Goal: Task Accomplishment & Management: Manage account settings

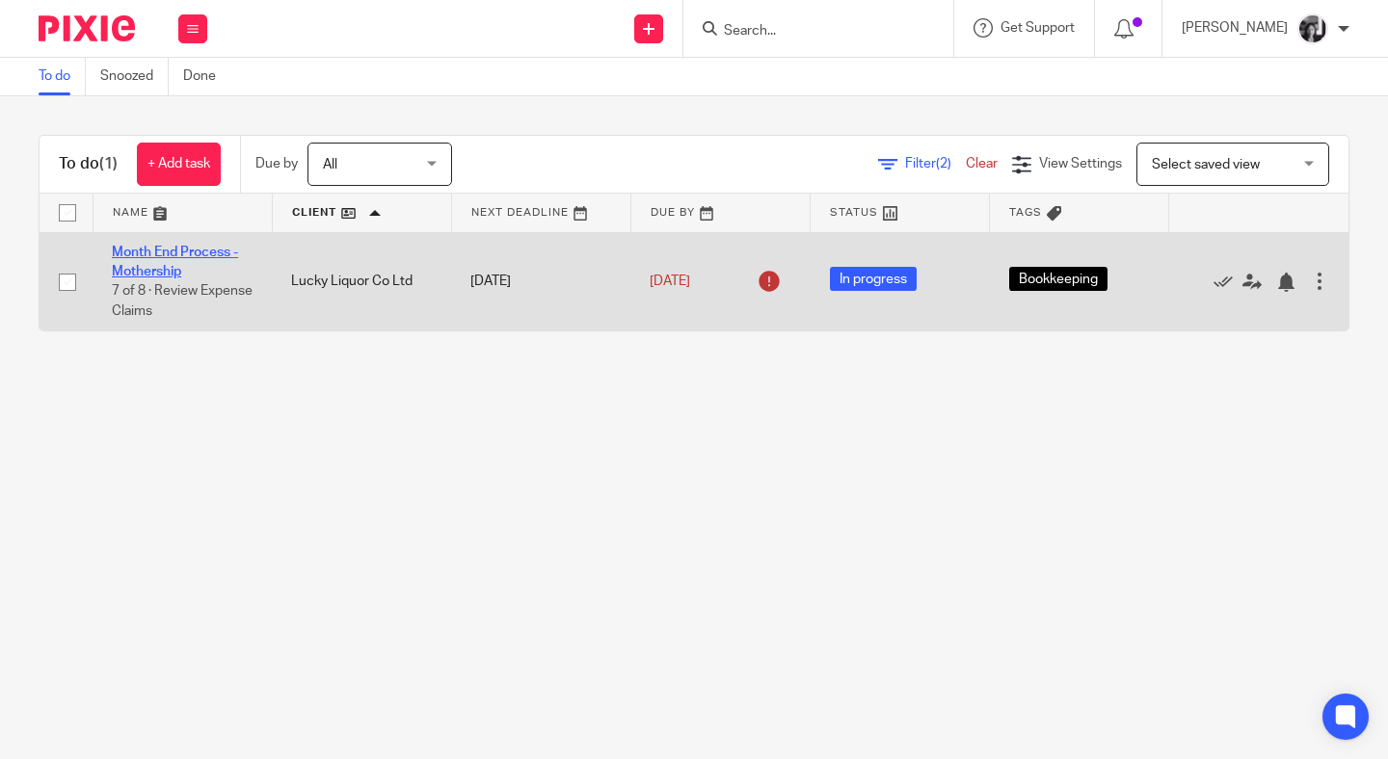
click at [155, 253] on link "Month End Process - Mothership" at bounding box center [175, 262] width 126 height 33
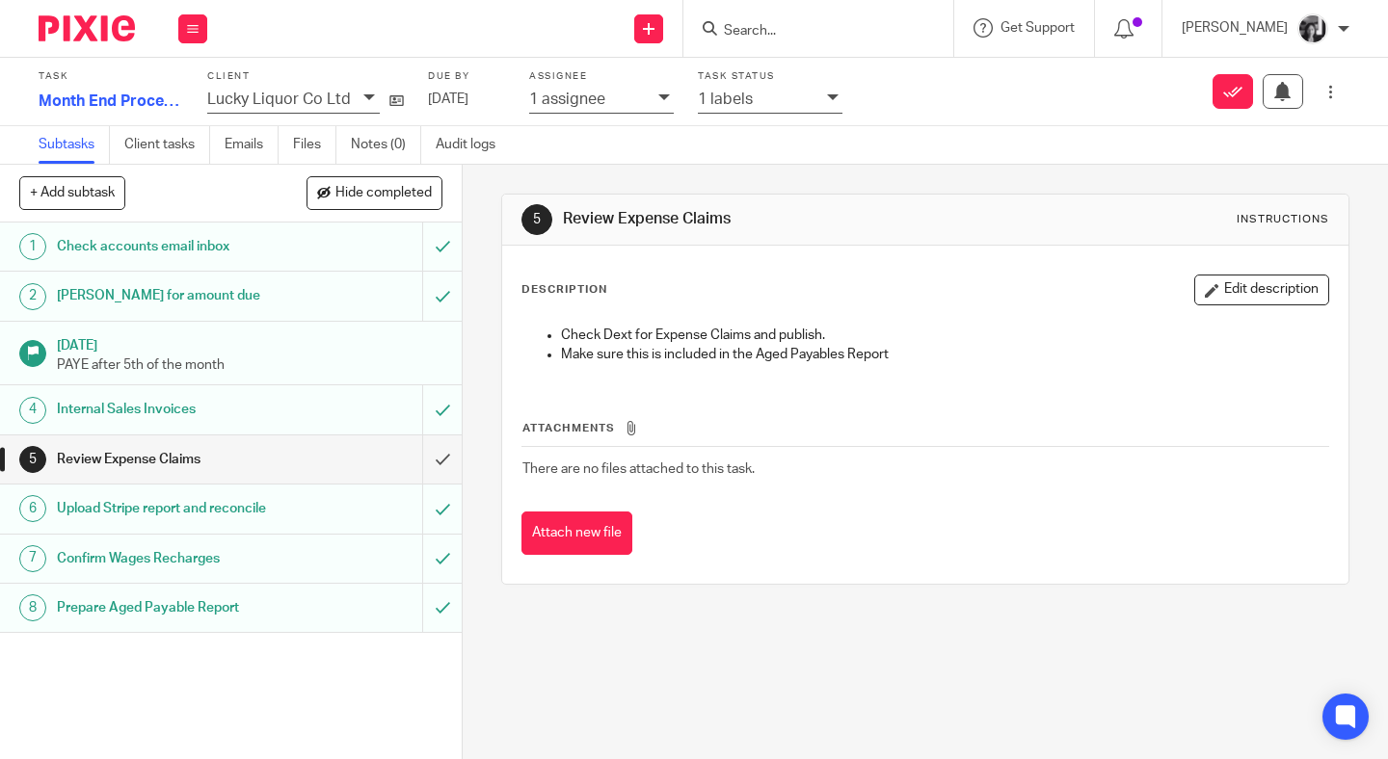
click at [822, 107] on div "1 labels" at bounding box center [770, 101] width 145 height 26
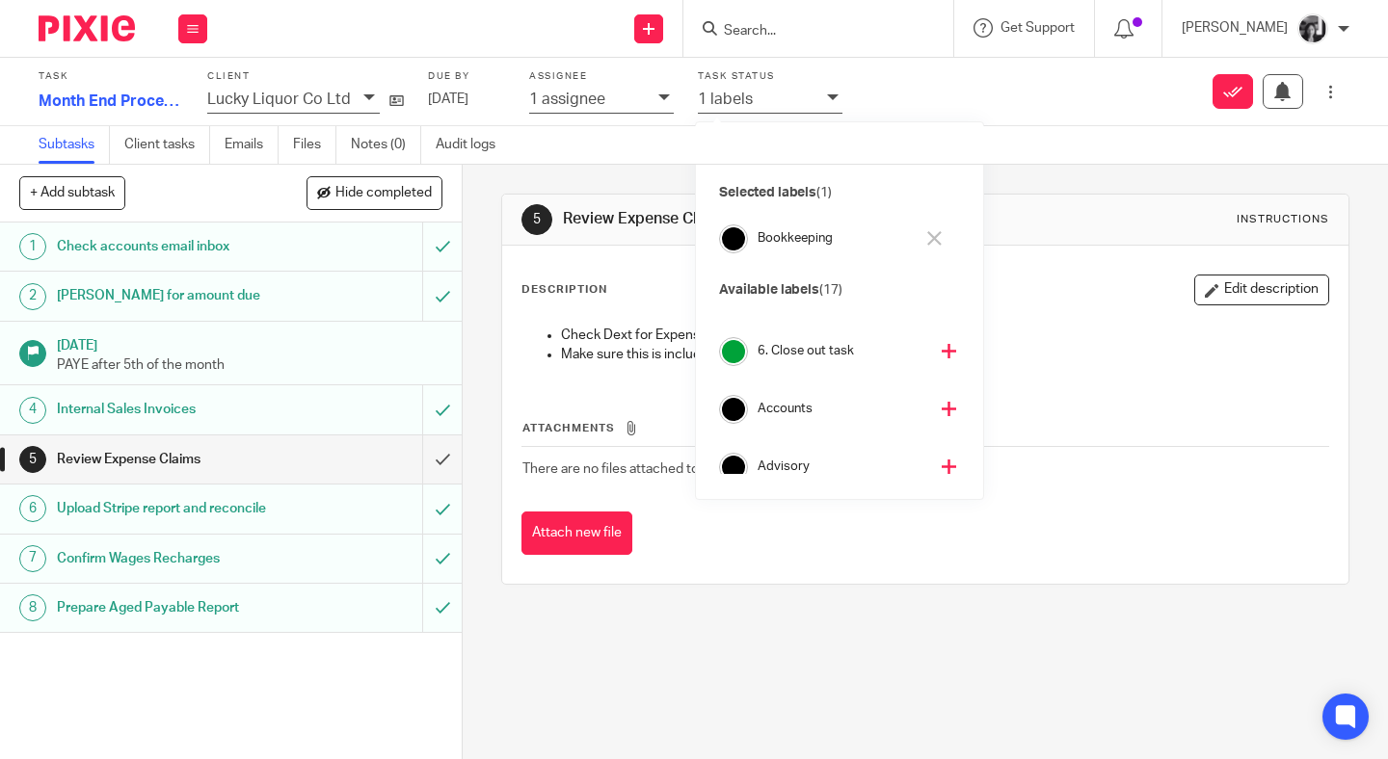
scroll to position [316, 0]
click at [941, 369] on icon at bounding box center [948, 366] width 14 height 14
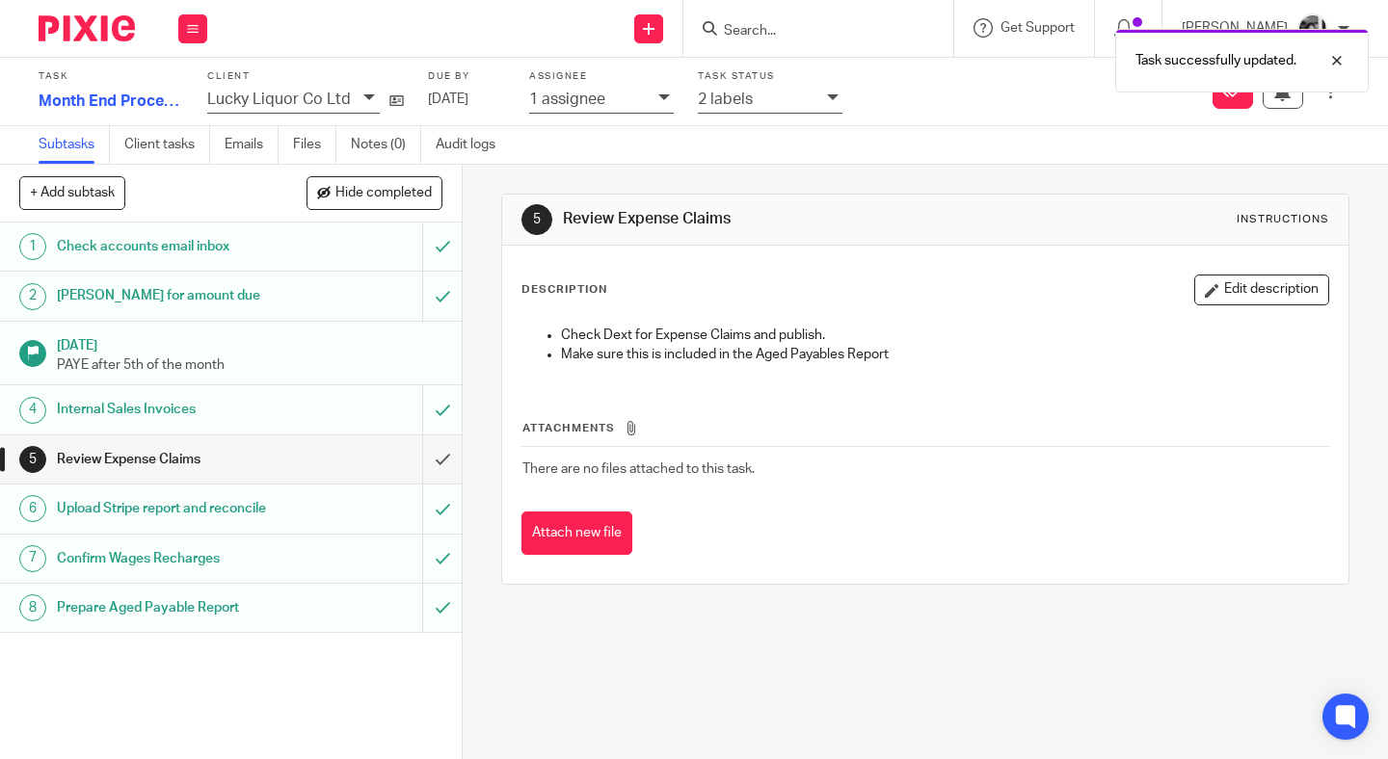
click at [502, 335] on div "Description Edit description Check Dext for Expense Claims and publish. Make su…" at bounding box center [925, 415] width 846 height 338
click at [421, 453] on input "submit" at bounding box center [231, 460] width 462 height 48
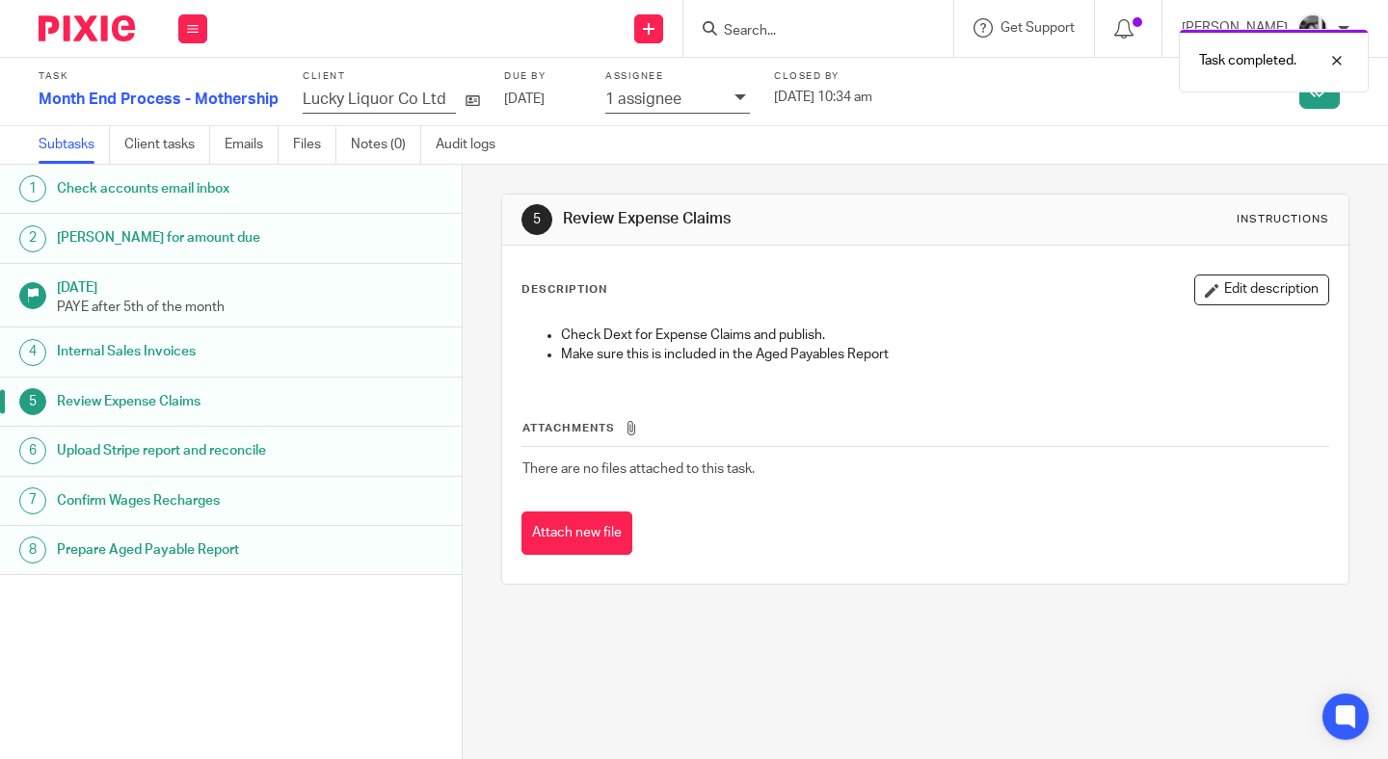
drag, startPoint x: 181, startPoint y: 31, endPoint x: 201, endPoint y: 56, distance: 32.2
click at [183, 32] on button at bounding box center [192, 28] width 29 height 29
click at [202, 92] on li "Work" at bounding box center [192, 90] width 51 height 28
click at [196, 90] on link "Work" at bounding box center [184, 89] width 34 height 13
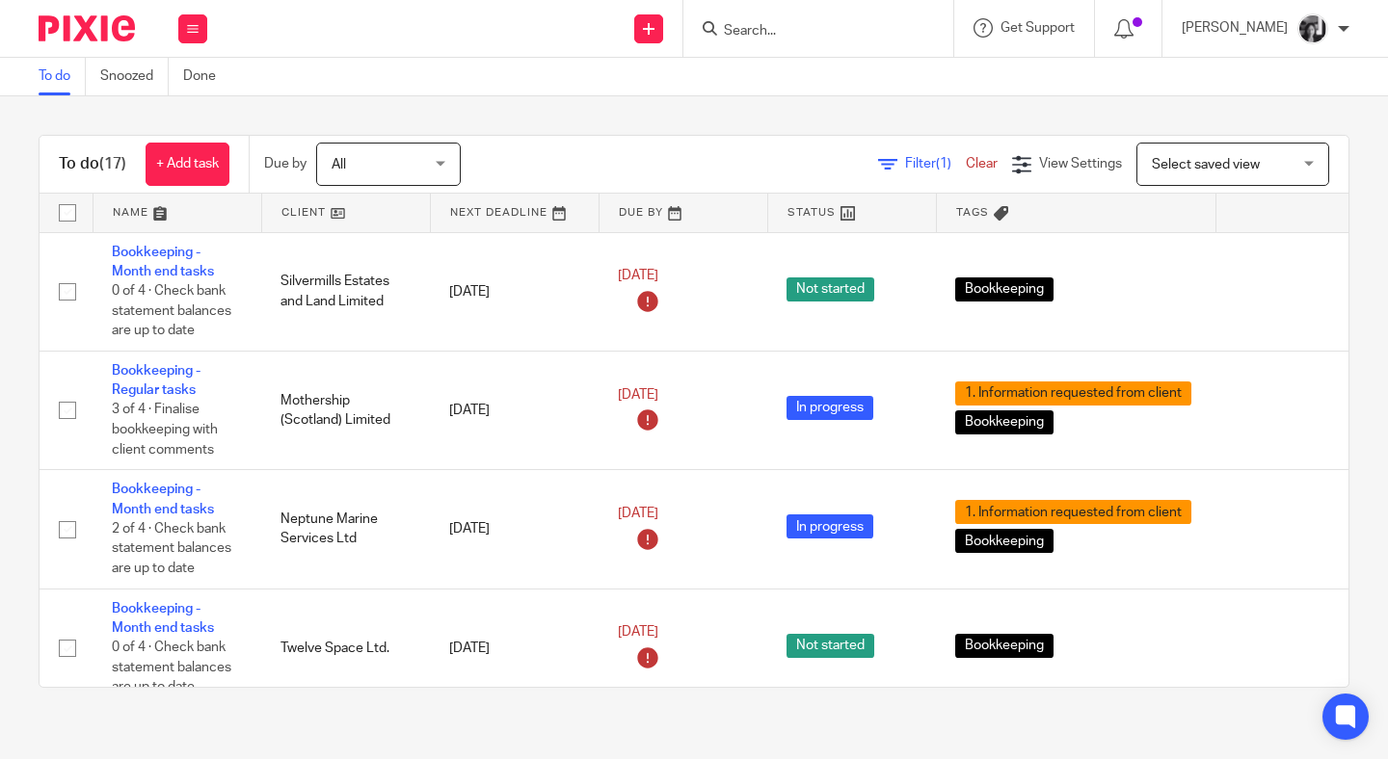
click at [905, 165] on span "Filter (1)" at bounding box center [935, 163] width 61 height 13
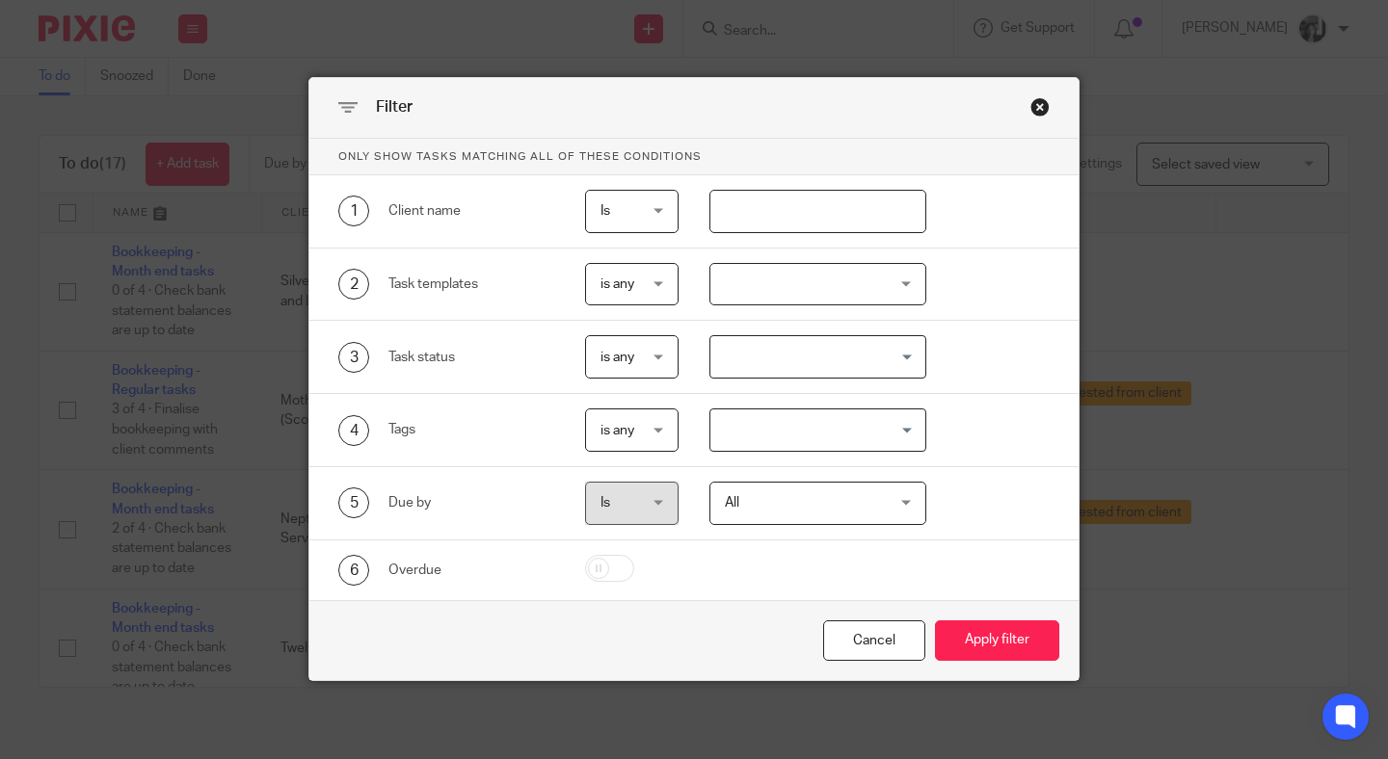
click at [816, 230] on input "text" at bounding box center [817, 211] width 217 height 43
type input "red"
click at [935, 621] on button "Apply filter" at bounding box center [997, 641] width 124 height 41
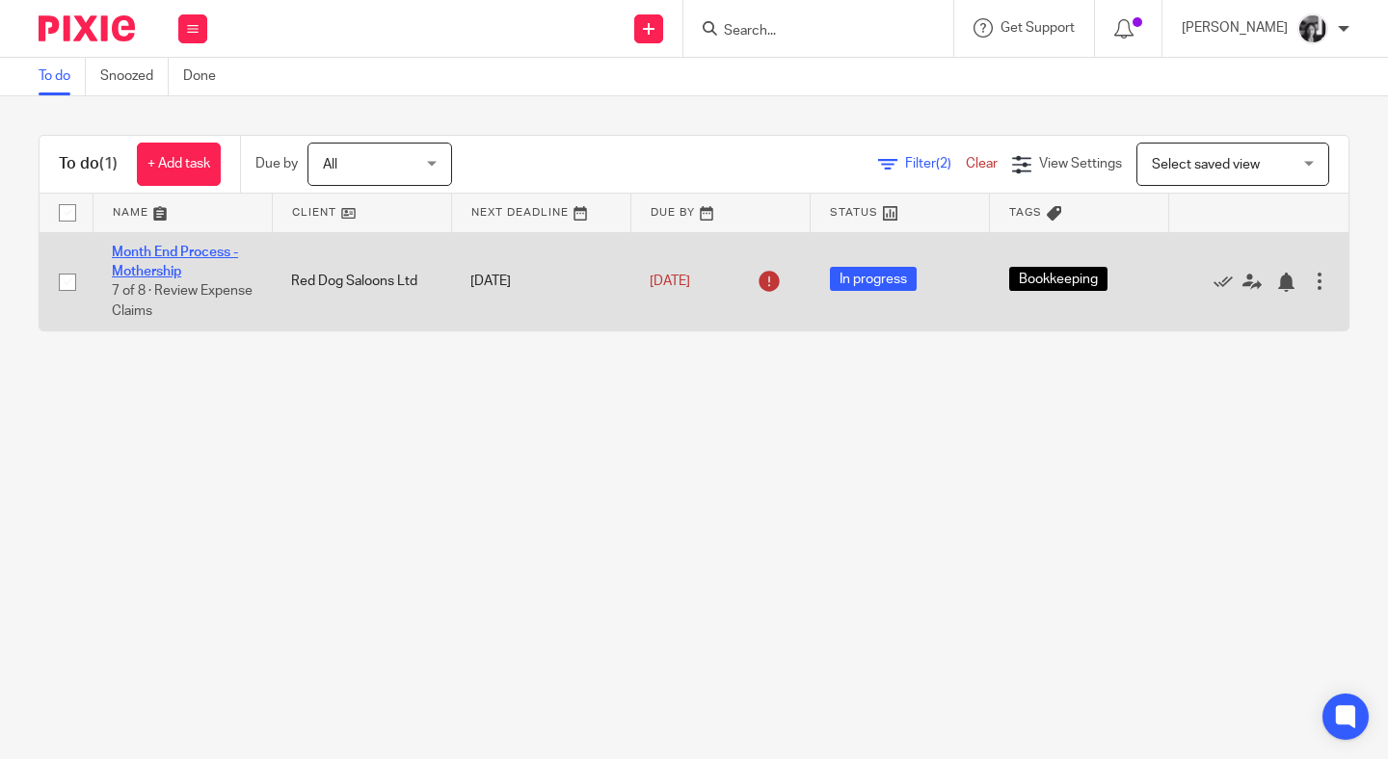
click at [159, 259] on link "Month End Process - Mothership" at bounding box center [175, 262] width 126 height 33
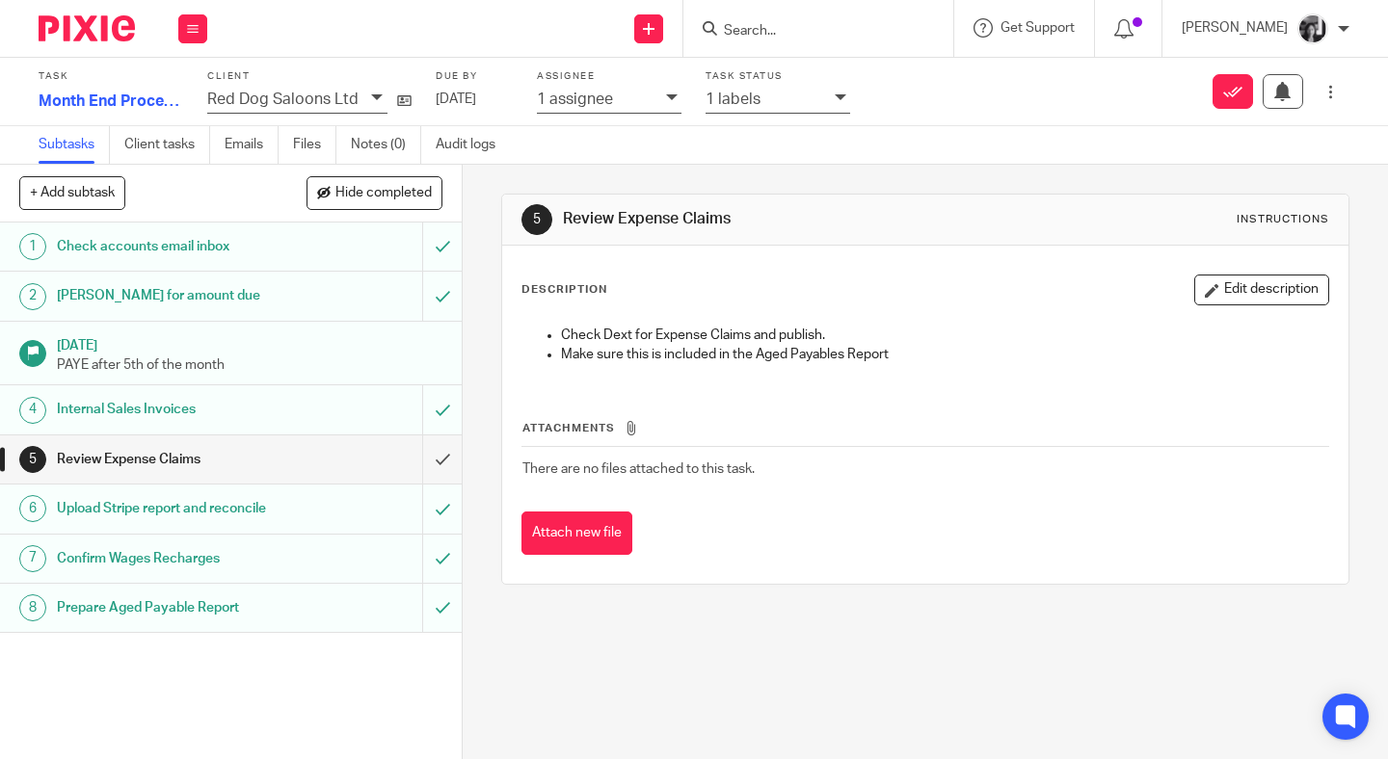
click at [463, 316] on div "5 Review Expense Claims Instructions Description Edit description Check Dext fo…" at bounding box center [925, 462] width 925 height 595
click at [825, 102] on div "1 labels" at bounding box center [777, 101] width 145 height 26
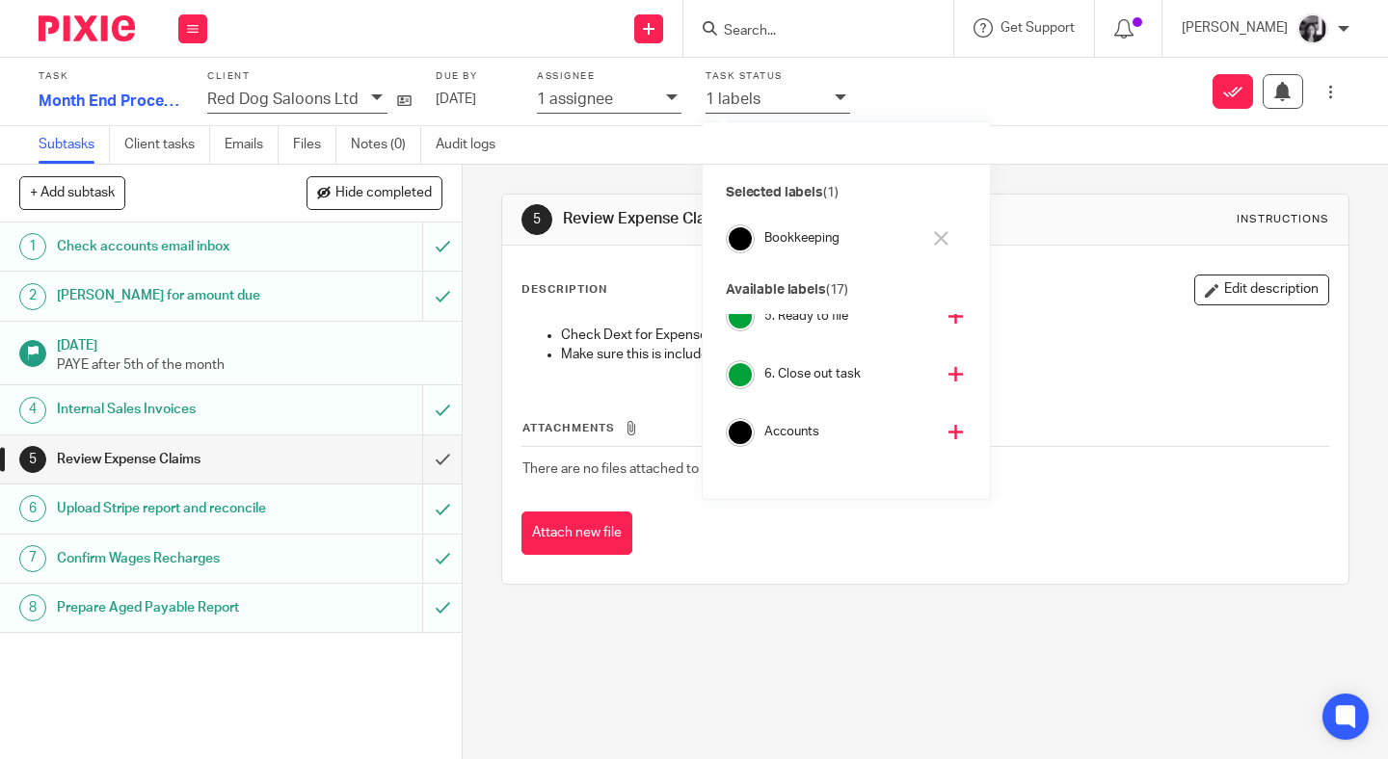
scroll to position [342, 0]
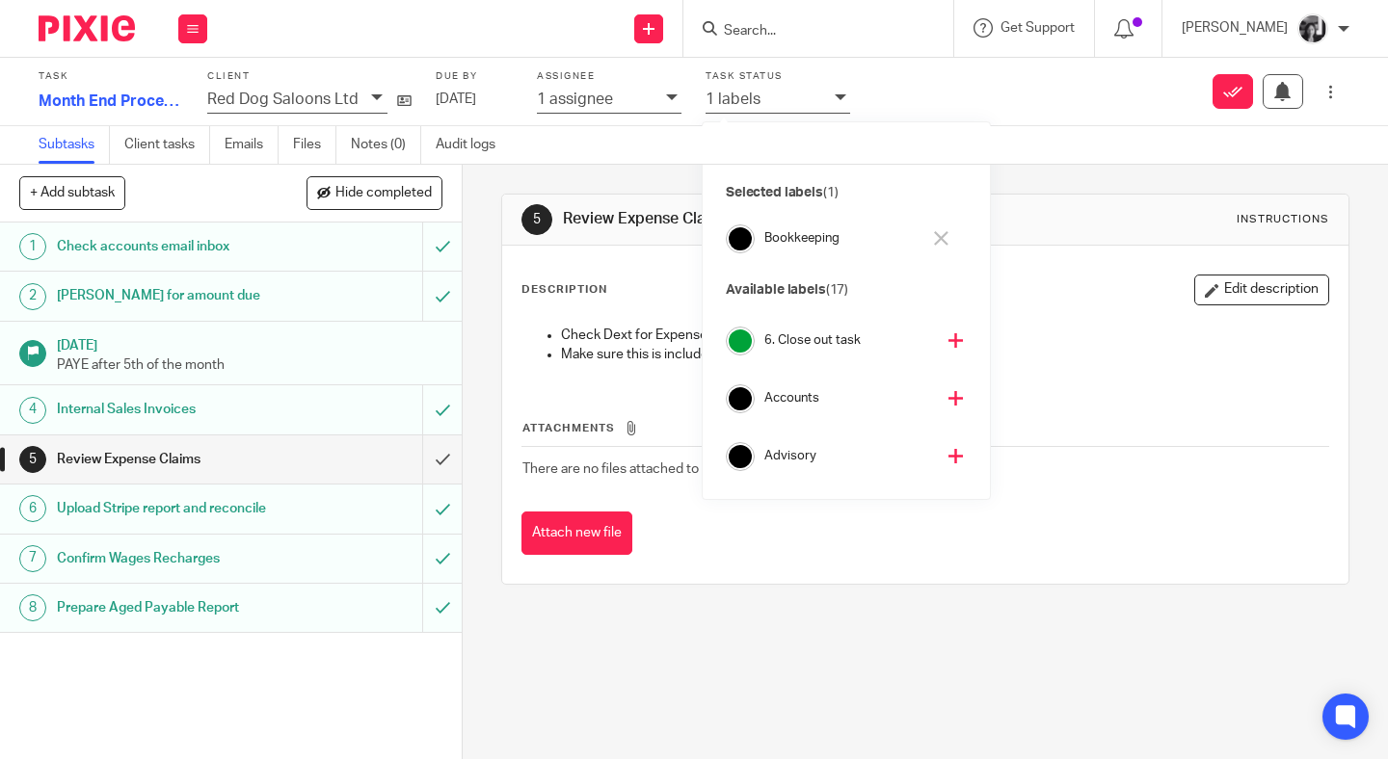
click at [948, 341] on icon at bounding box center [955, 340] width 14 height 14
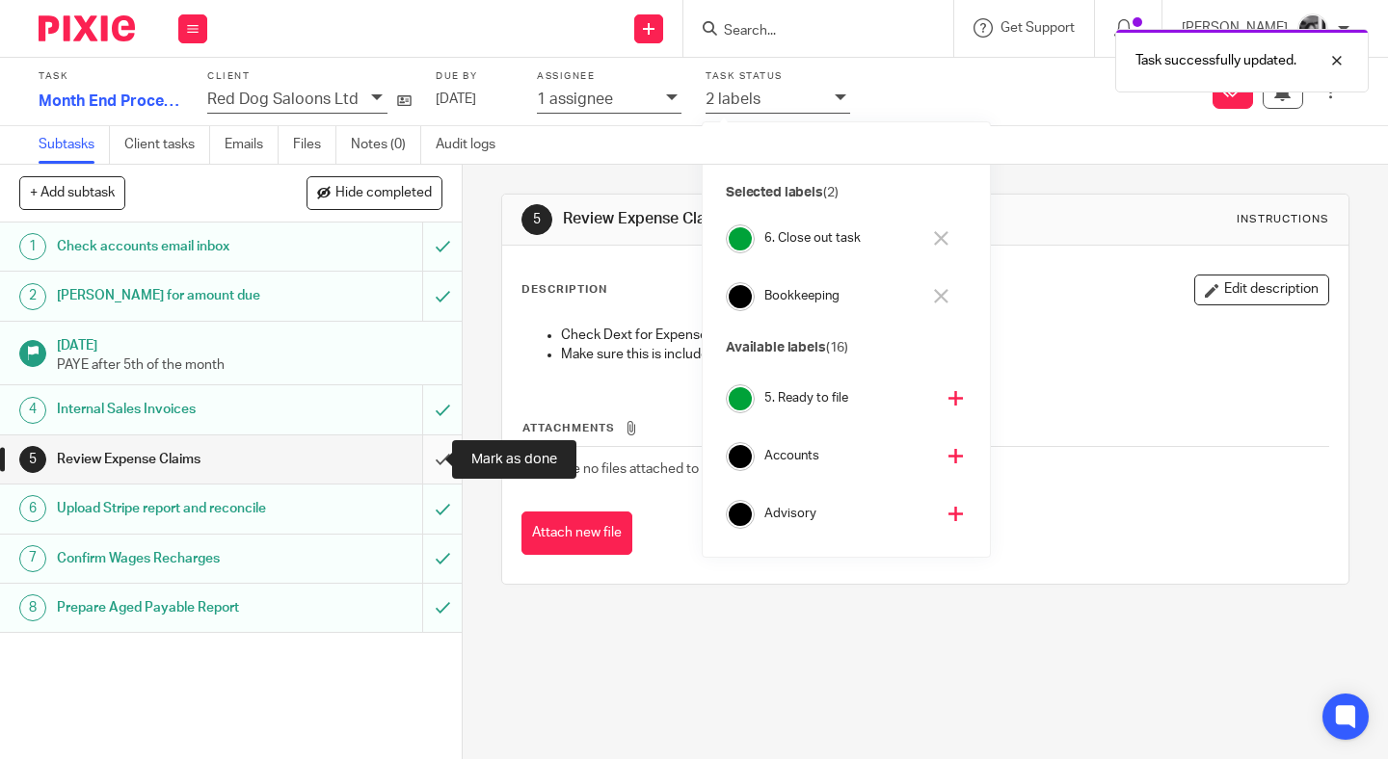
click at [418, 459] on input "submit" at bounding box center [231, 460] width 462 height 48
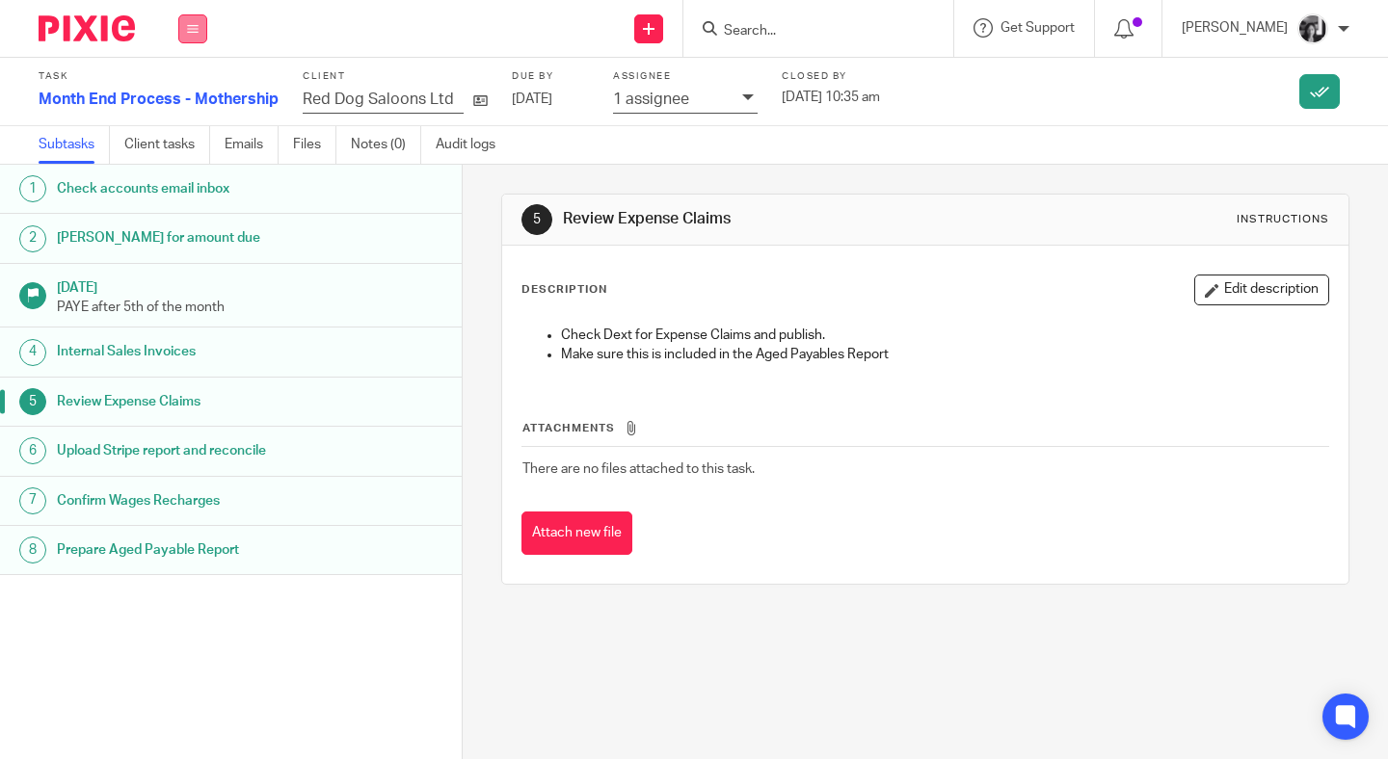
click at [200, 35] on button at bounding box center [192, 28] width 29 height 29
click at [187, 88] on link "Work" at bounding box center [184, 89] width 34 height 13
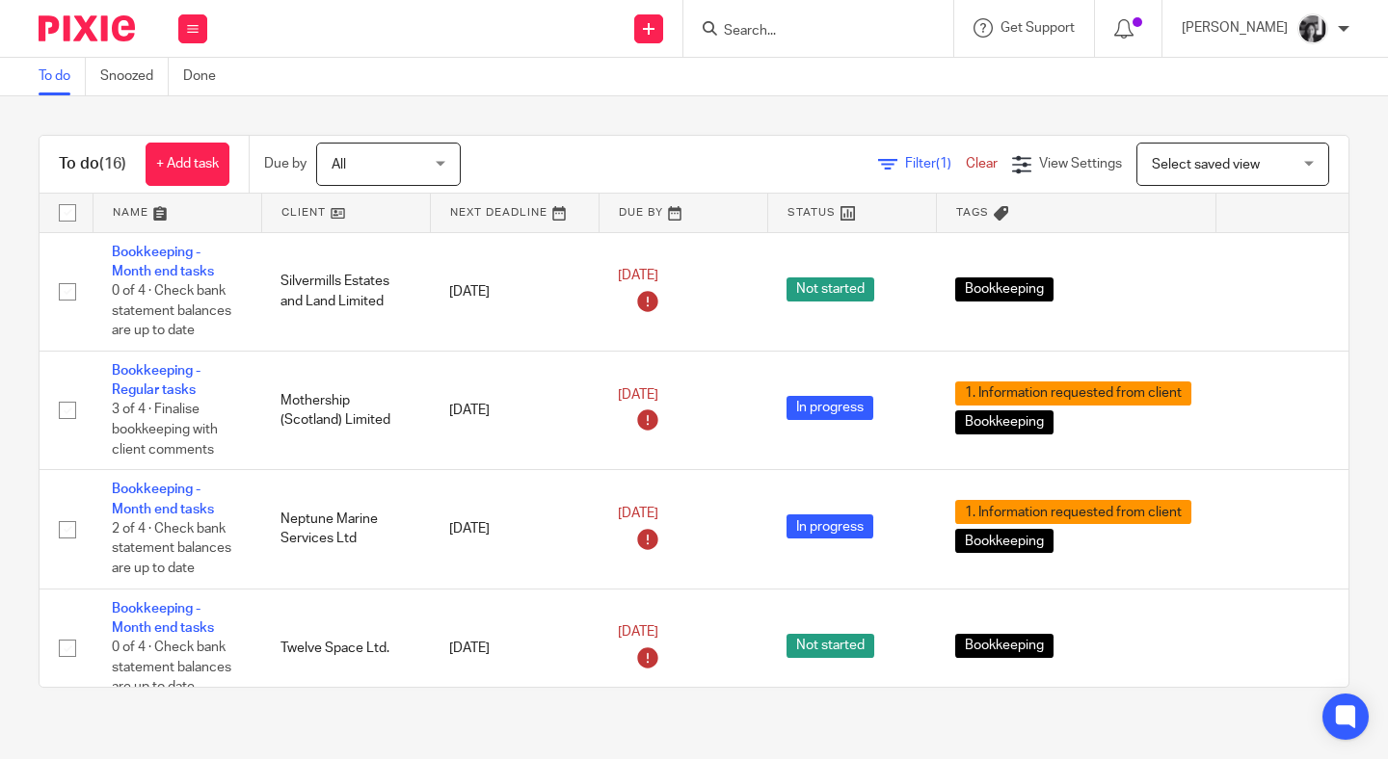
click at [905, 168] on span "Filter (1)" at bounding box center [935, 163] width 61 height 13
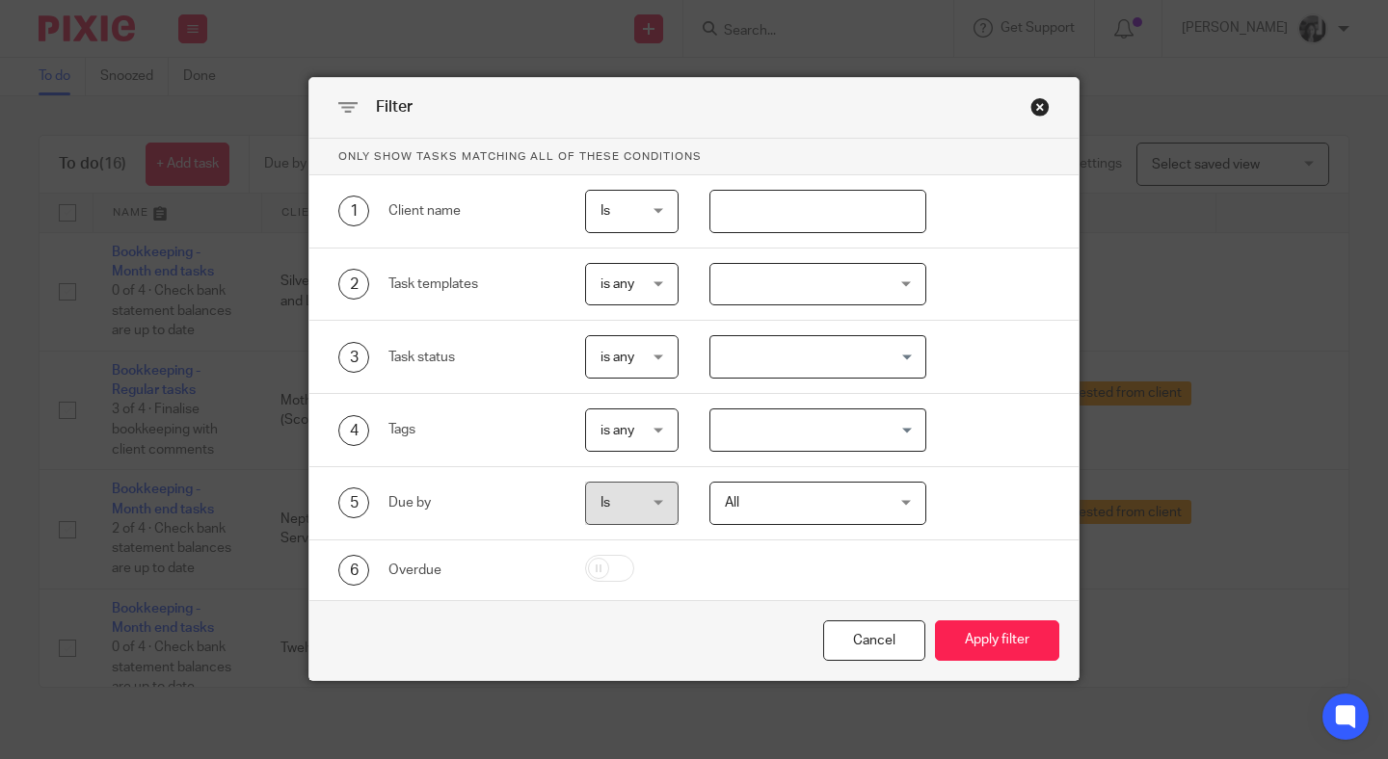
click at [829, 227] on input "text" at bounding box center [817, 211] width 217 height 43
type input "mother"
click at [935, 621] on button "Apply filter" at bounding box center [997, 641] width 124 height 41
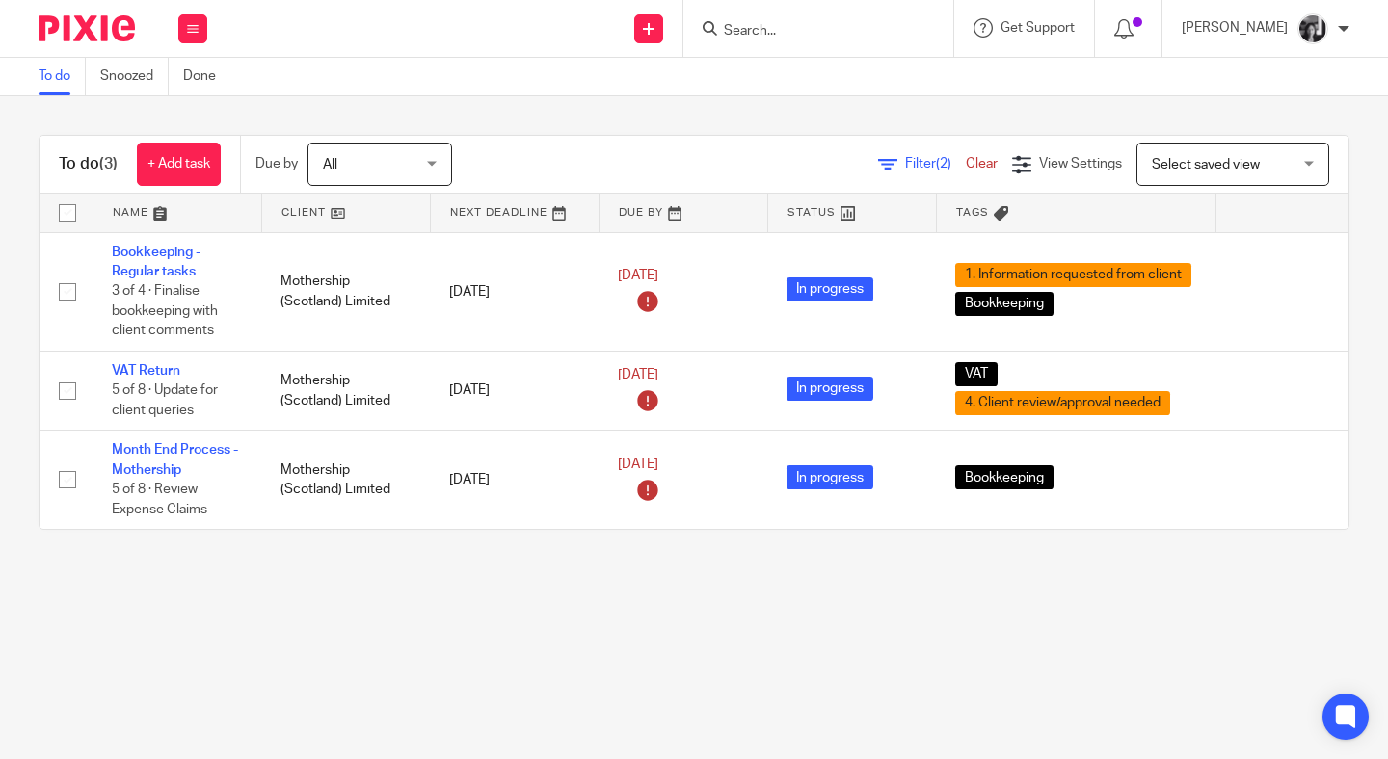
click at [687, 599] on main "To do Snoozed Done To do (3) + Add task Due by All All [DATE] [DATE] This week …" at bounding box center [694, 379] width 1388 height 759
